Goal: Information Seeking & Learning: Learn about a topic

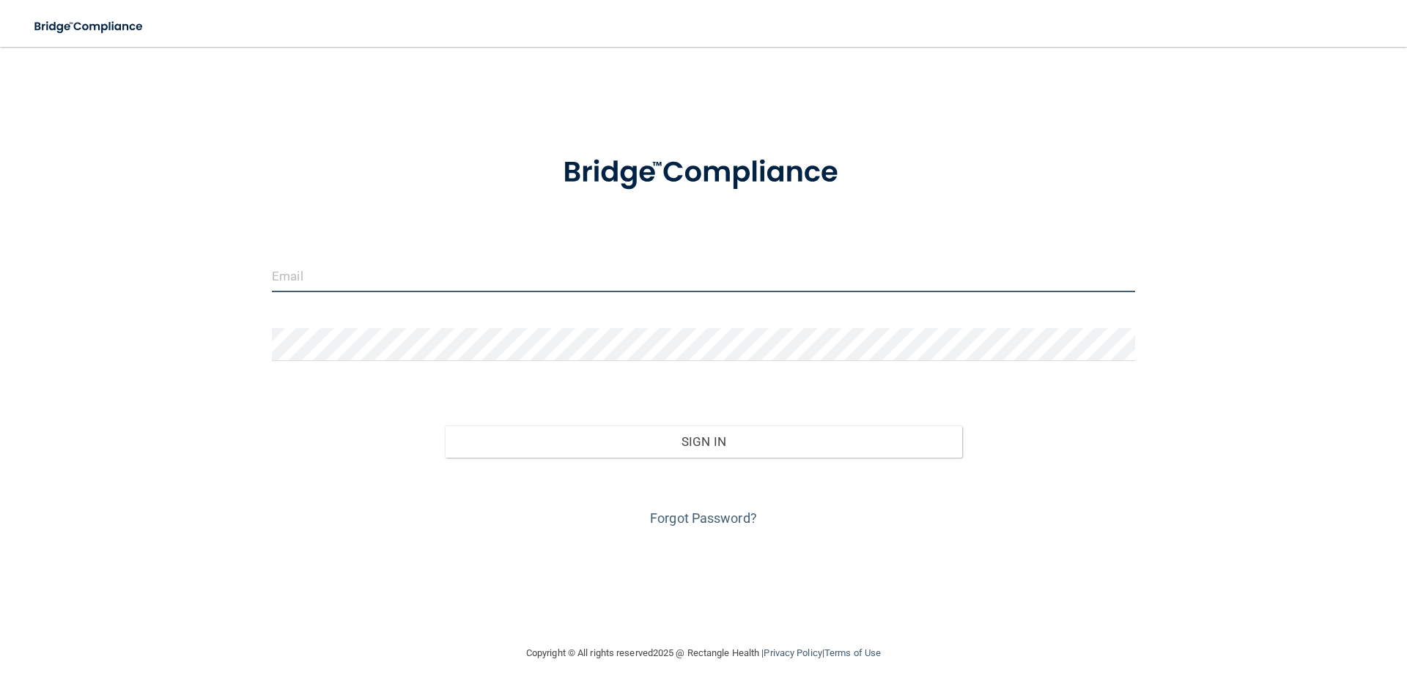
click at [656, 274] on input "email" at bounding box center [703, 275] width 863 height 33
type input "[EMAIL_ADDRESS][DOMAIN_NAME]"
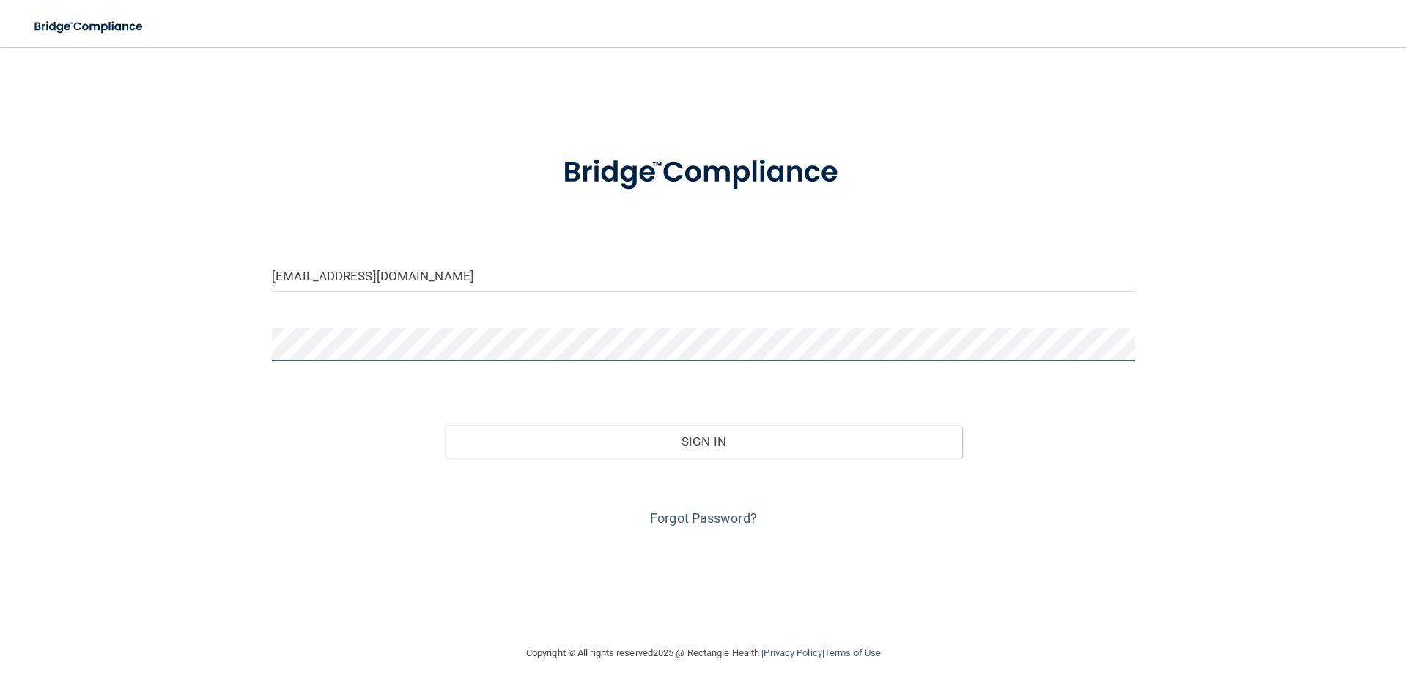
click at [445, 426] on button "Sign In" at bounding box center [704, 442] width 518 height 32
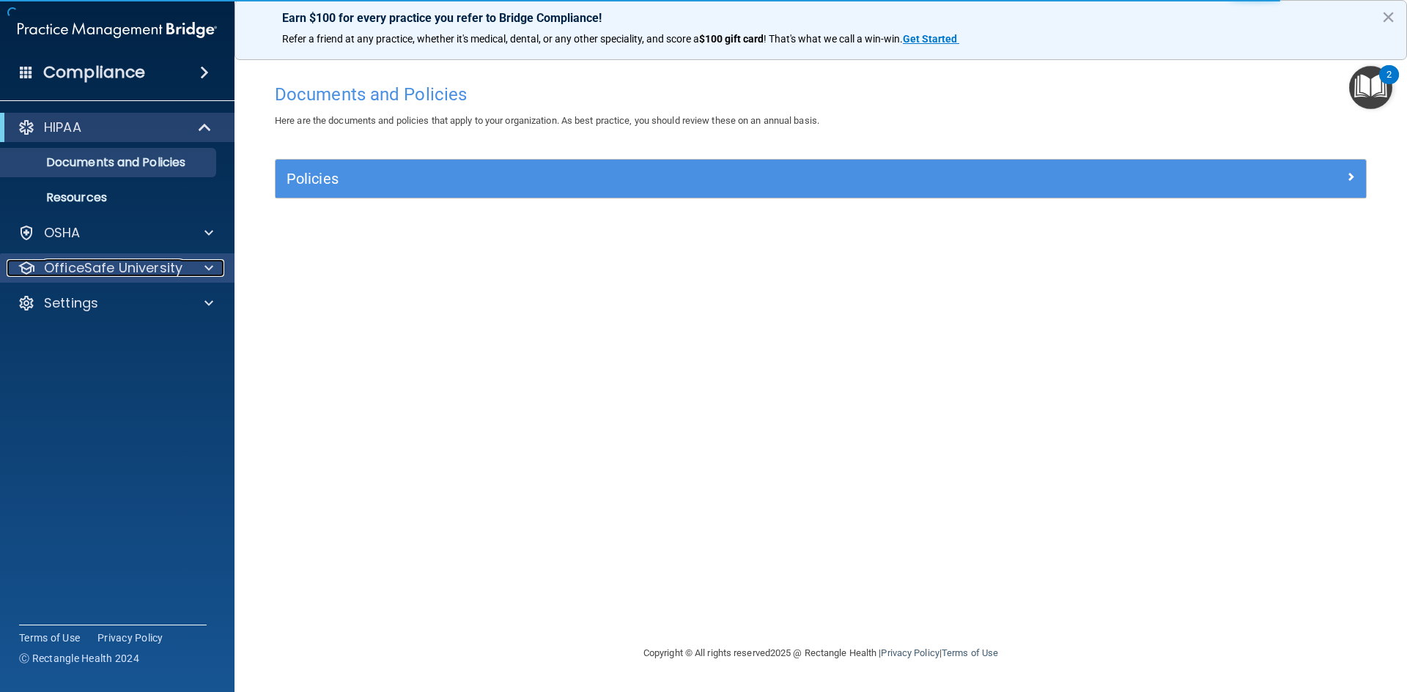
click at [208, 268] on span at bounding box center [208, 268] width 9 height 18
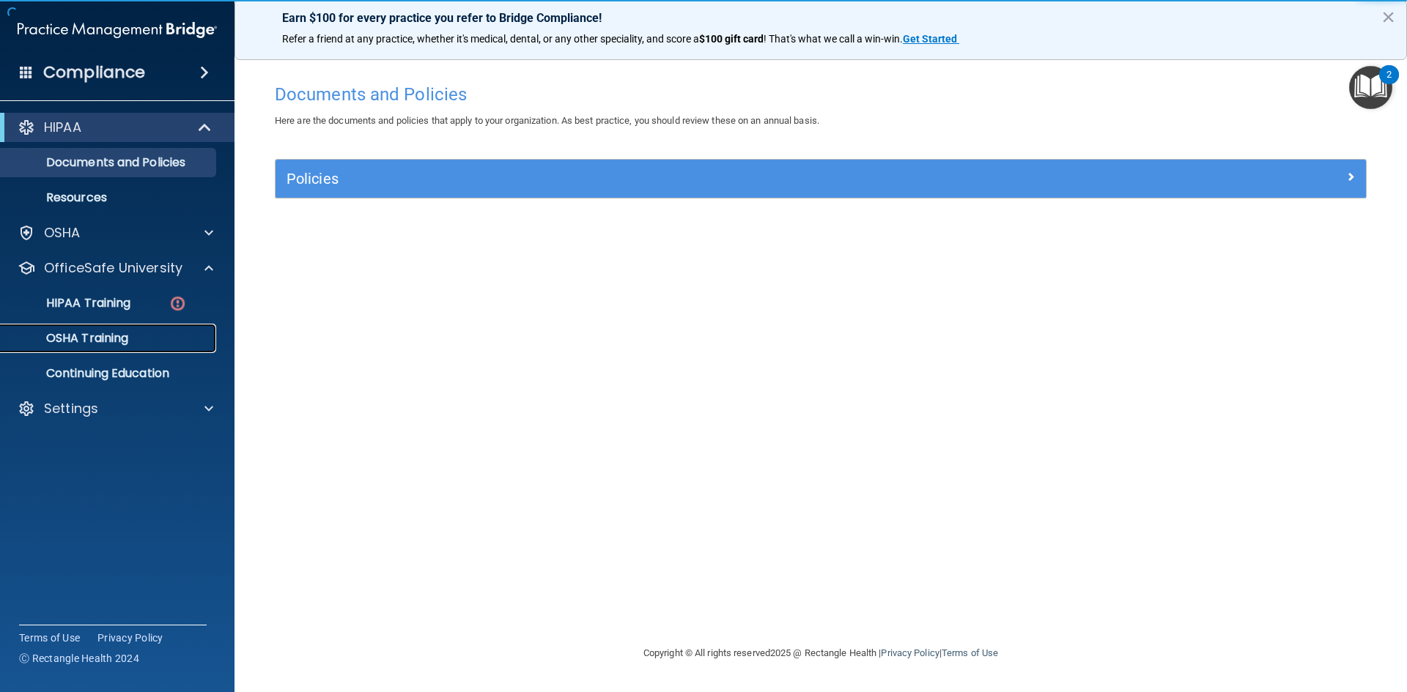
click at [121, 331] on p "OSHA Training" at bounding box center [69, 338] width 119 height 15
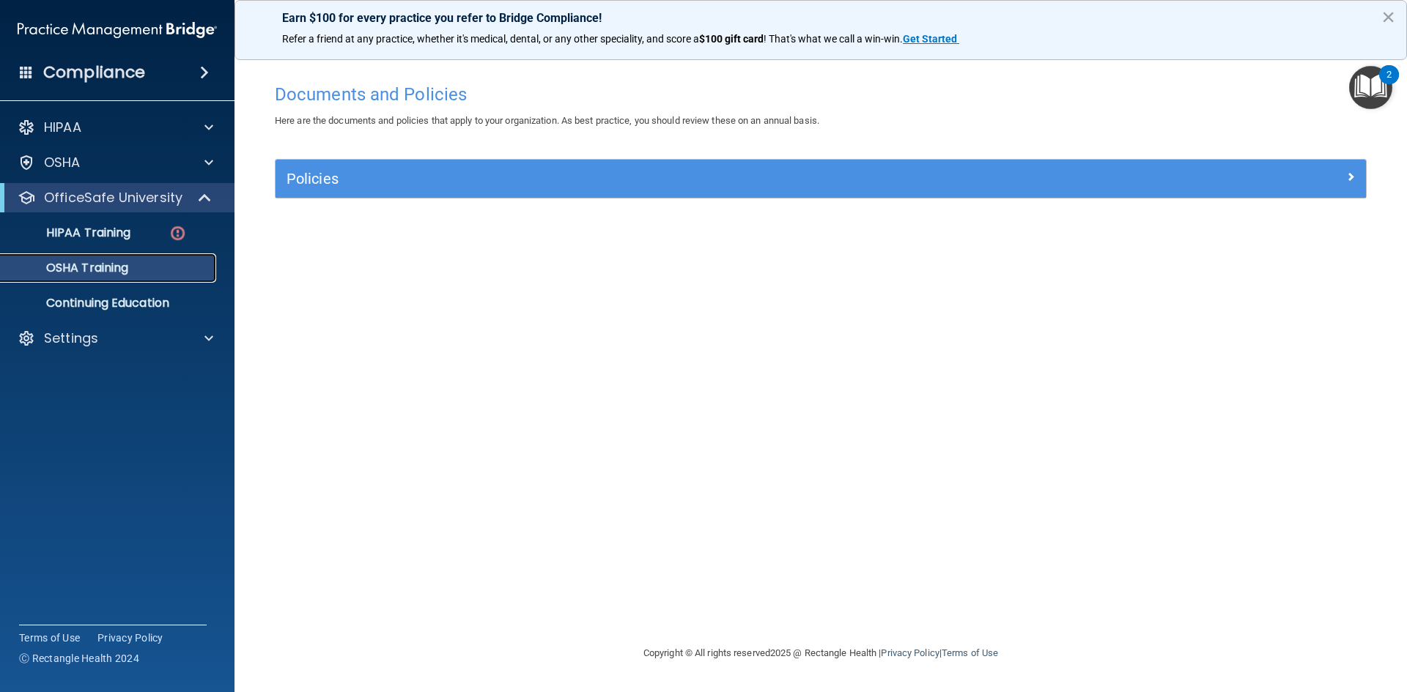
click at [114, 268] on p "OSHA Training" at bounding box center [69, 268] width 119 height 15
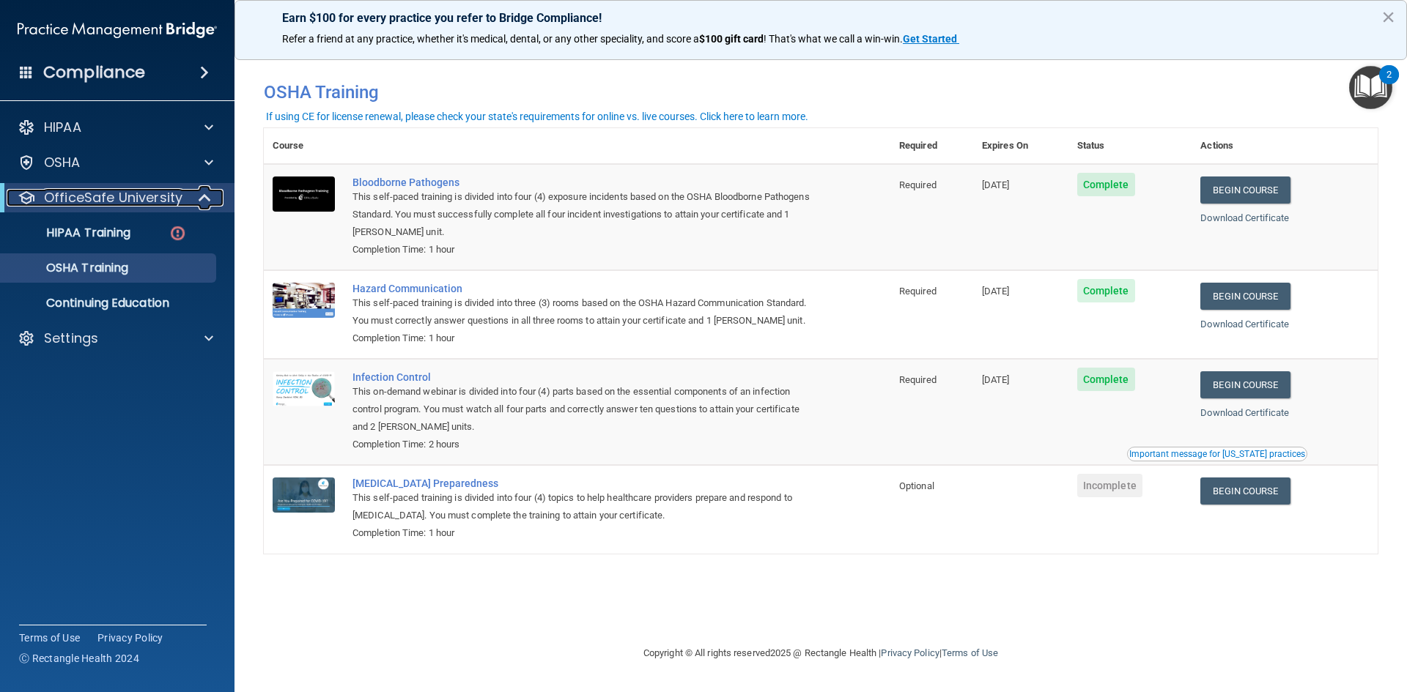
click at [203, 199] on span at bounding box center [206, 198] width 12 height 18
